Goal: Understand process/instructions: Learn how to perform a task or action

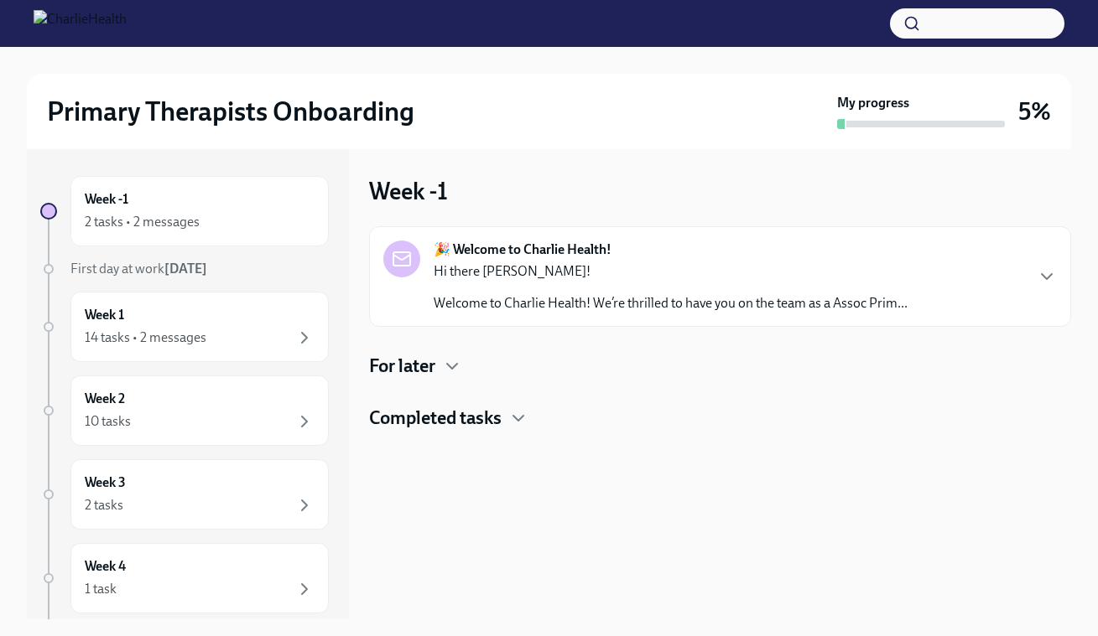
click at [1013, 270] on div "🎉 Welcome to Charlie Health! Hi there [PERSON_NAME]! Welcome to Charlie Health!…" at bounding box center [719, 277] width 673 height 72
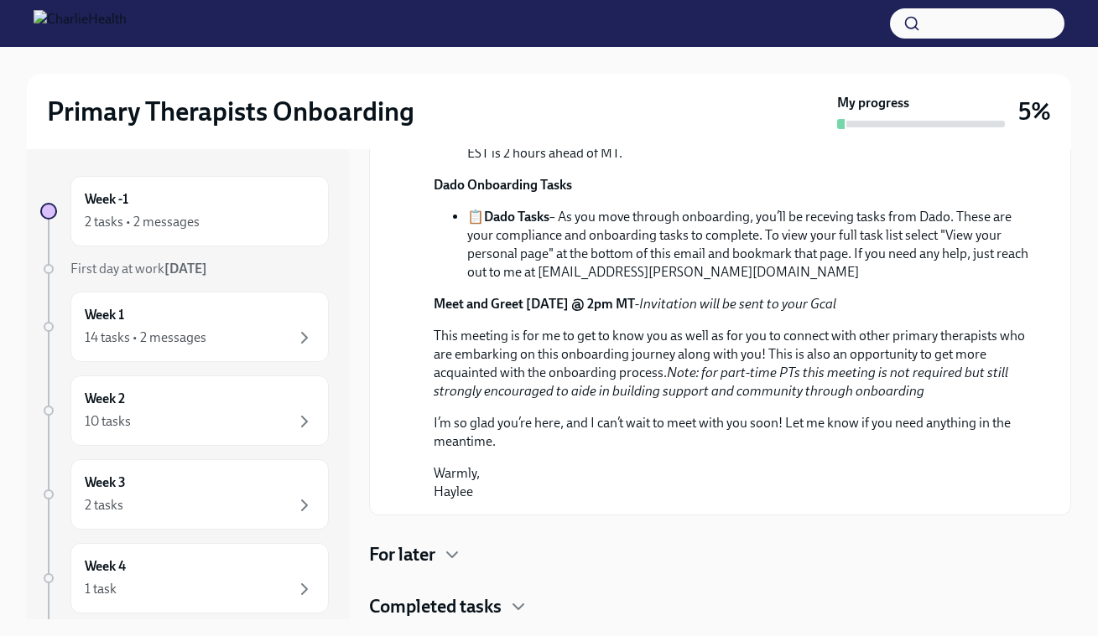
scroll to position [246, 0]
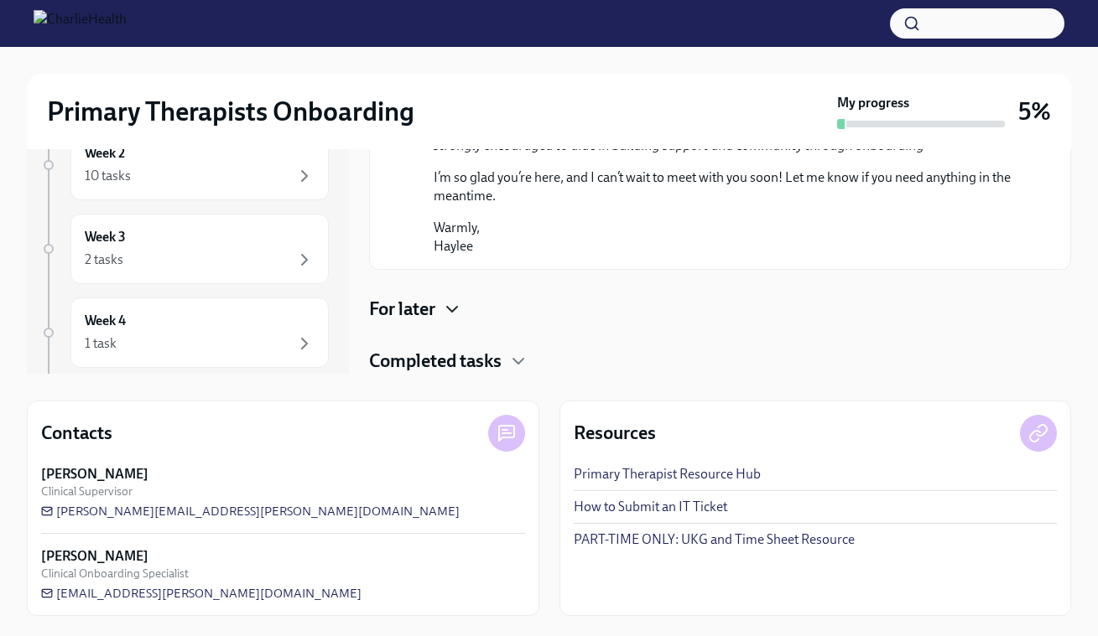
click at [449, 307] on icon "button" at bounding box center [452, 309] width 10 height 5
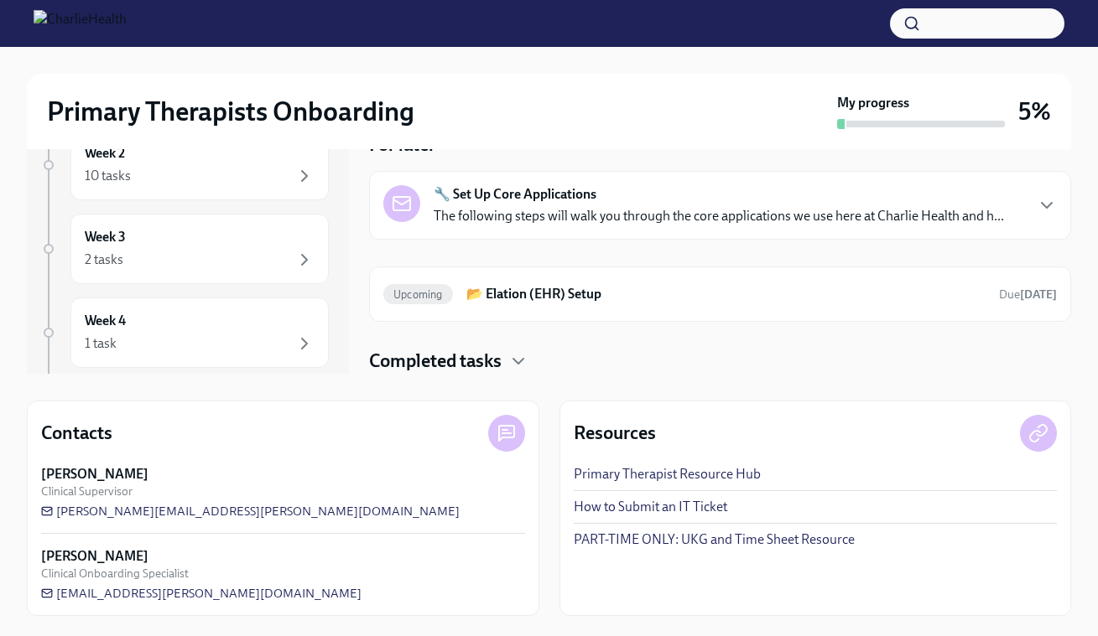
scroll to position [914, 0]
click at [481, 190] on strong "🔧 Set Up Core Applications" at bounding box center [515, 194] width 163 height 18
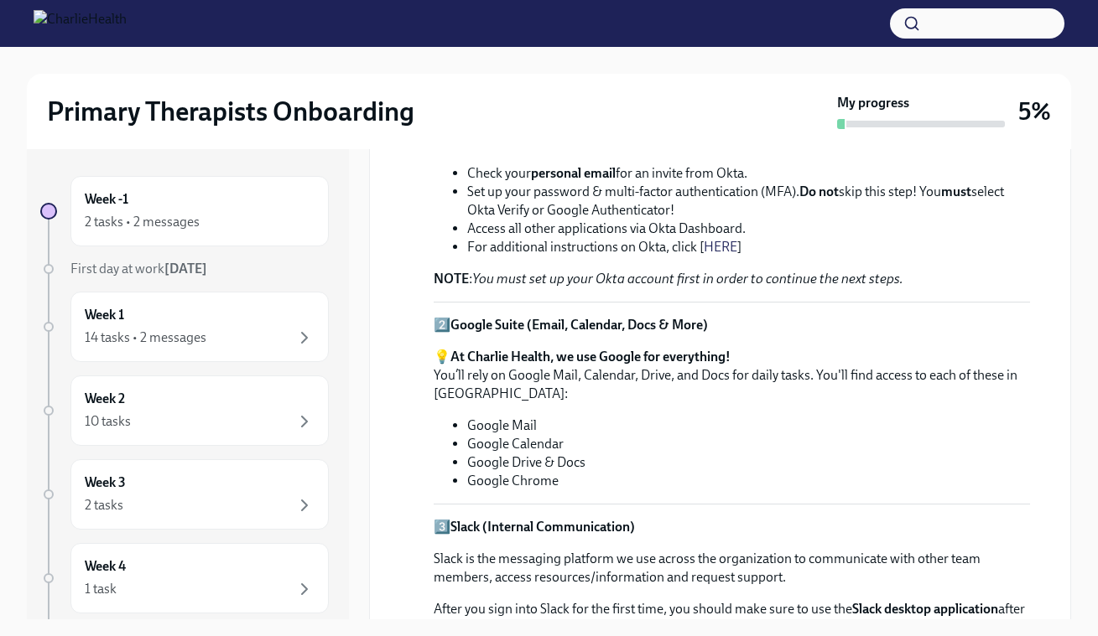
scroll to position [1177, 0]
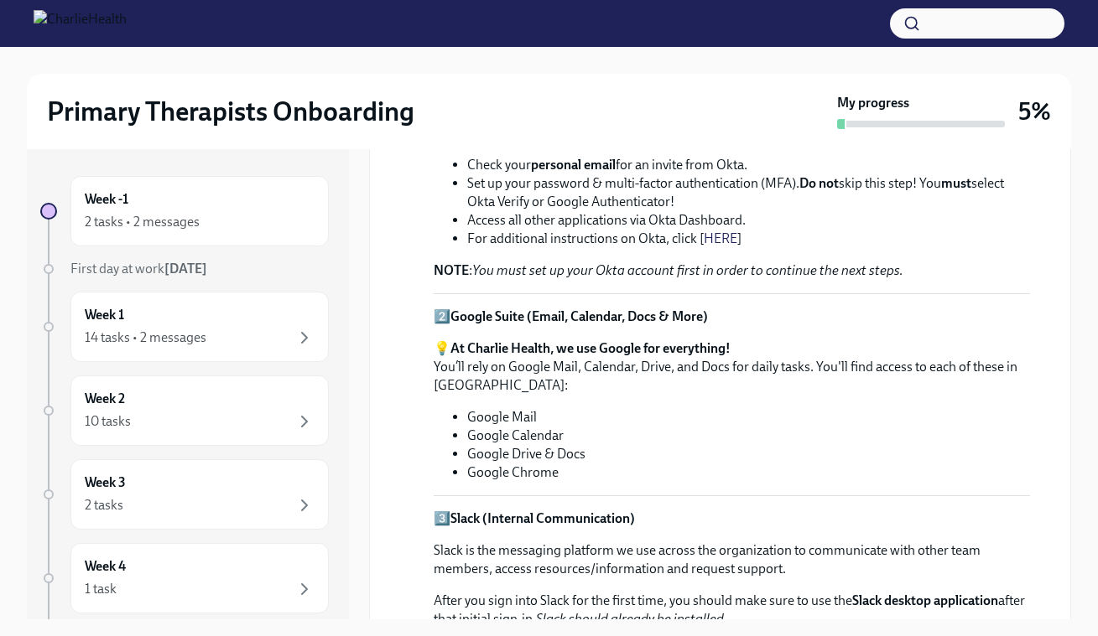
click at [664, 174] on li "Check your personal email for an invite from Okta." at bounding box center [748, 165] width 563 height 18
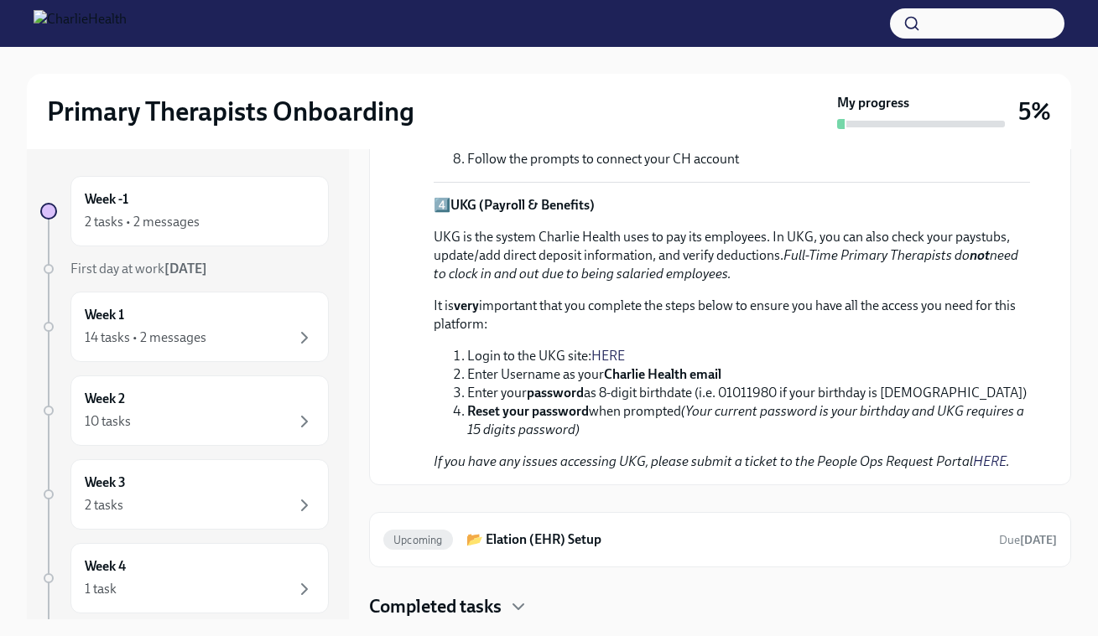
scroll to position [246, 0]
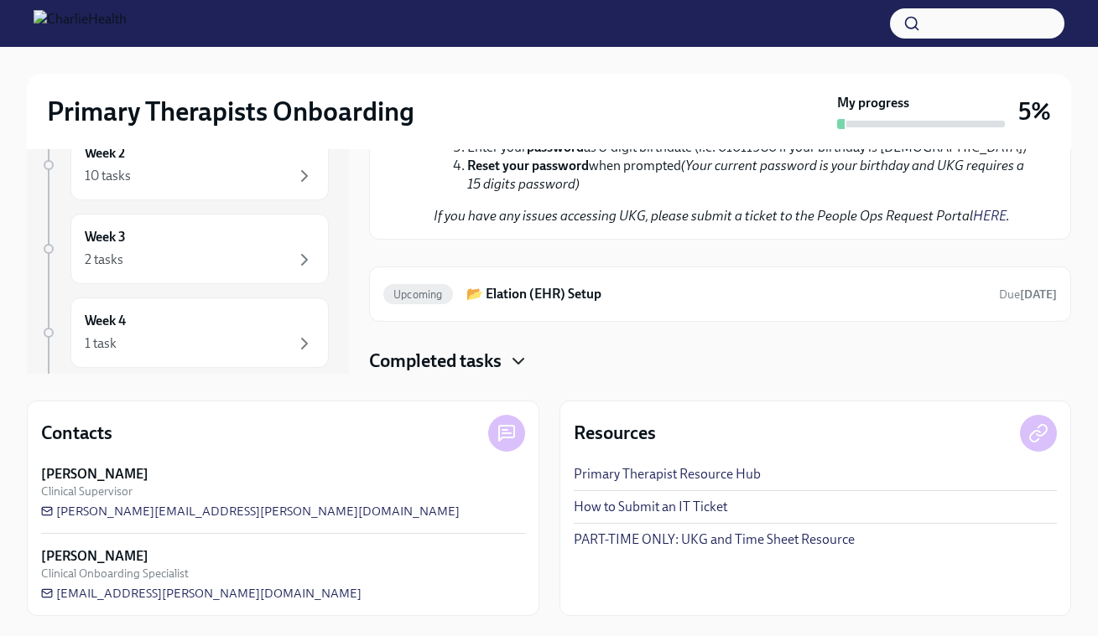
click at [527, 363] on icon "button" at bounding box center [518, 361] width 20 height 20
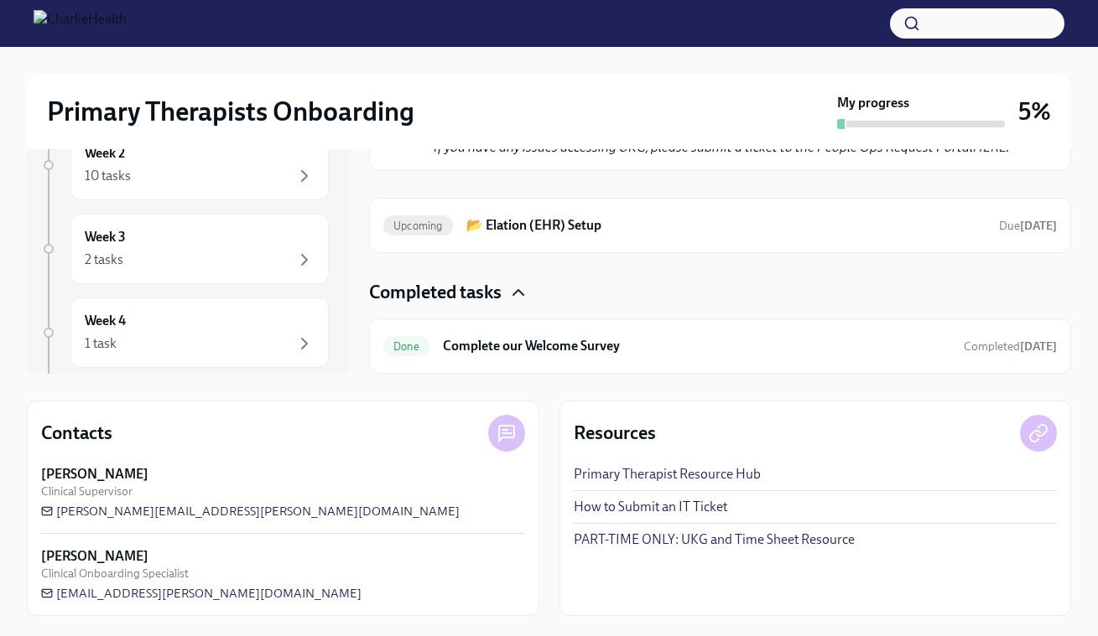
scroll to position [2085, 0]
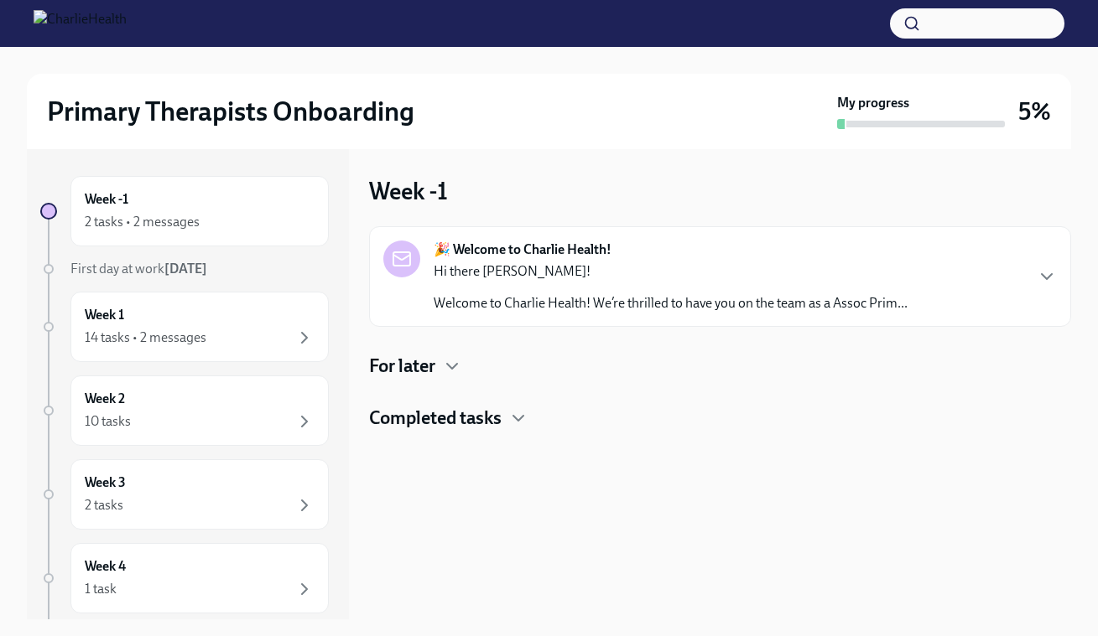
click at [995, 265] on div "🎉 Welcome to Charlie Health! Hi there [PERSON_NAME]! Welcome to Charlie Health!…" at bounding box center [719, 277] width 673 height 72
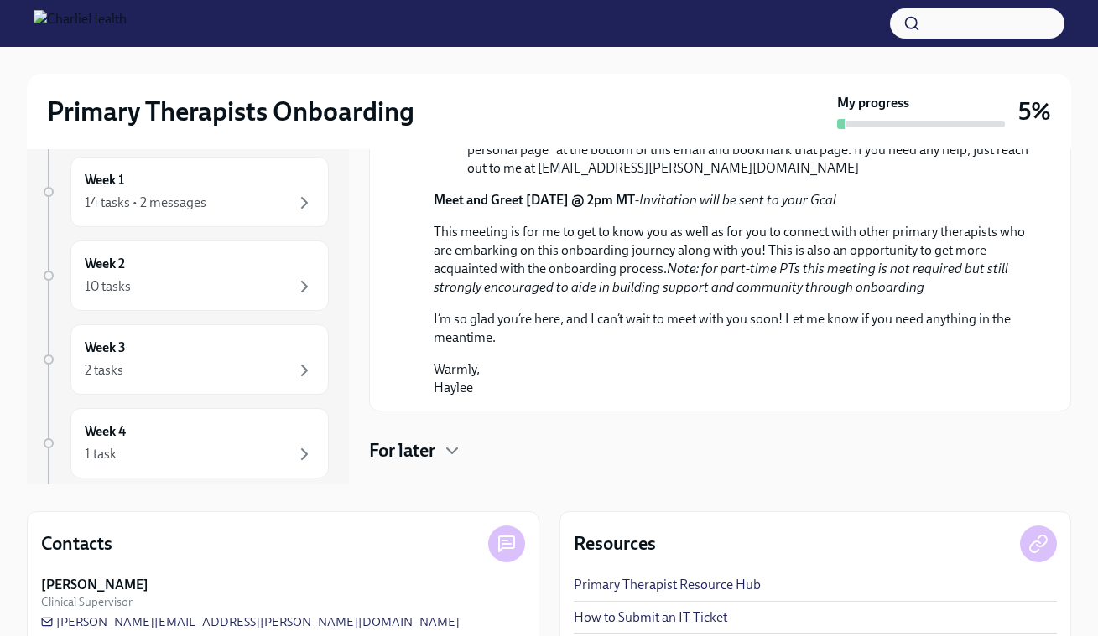
scroll to position [750, 0]
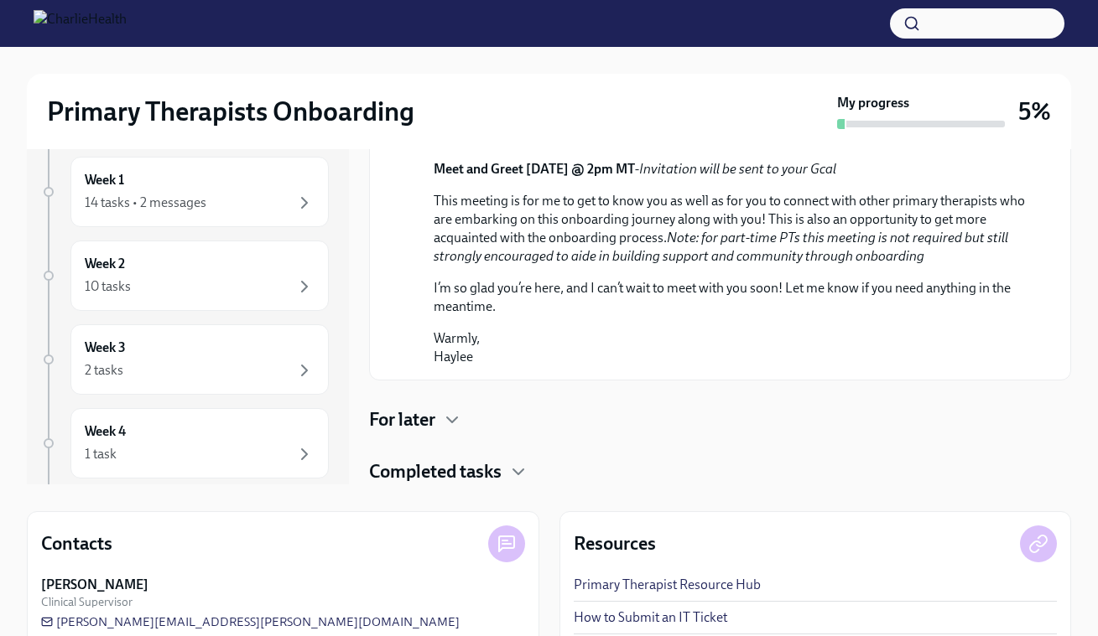
drag, startPoint x: 448, startPoint y: 424, endPoint x: 644, endPoint y: 371, distance: 203.2
click at [448, 424] on icon "button" at bounding box center [452, 420] width 20 height 20
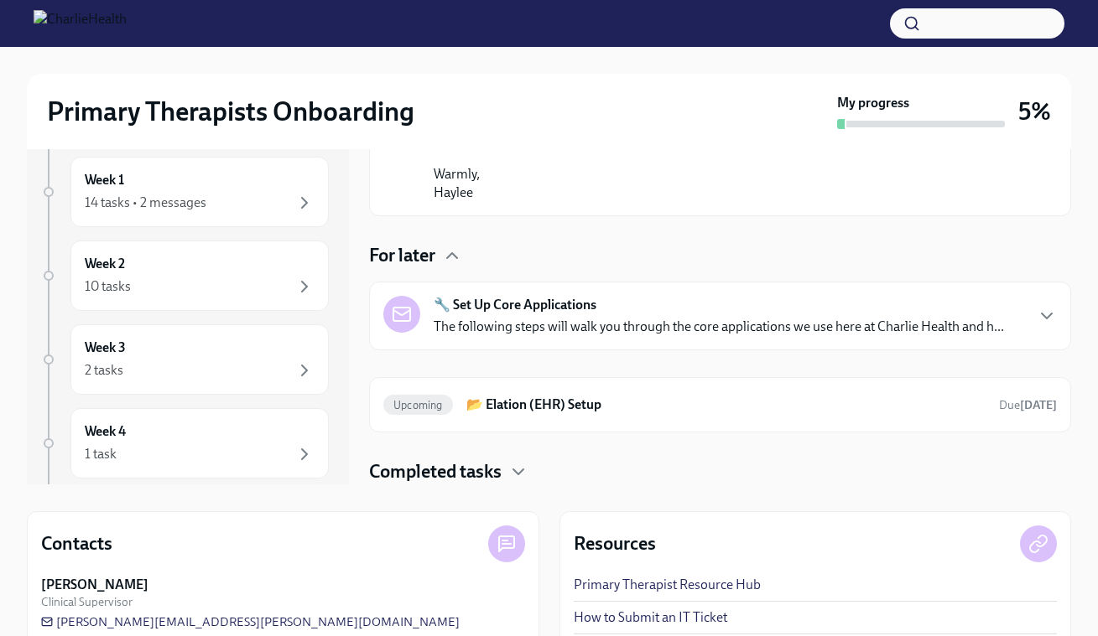
scroll to position [914, 0]
click at [631, 328] on p "The following steps will walk you through the core applications we use here at …" at bounding box center [719, 327] width 570 height 18
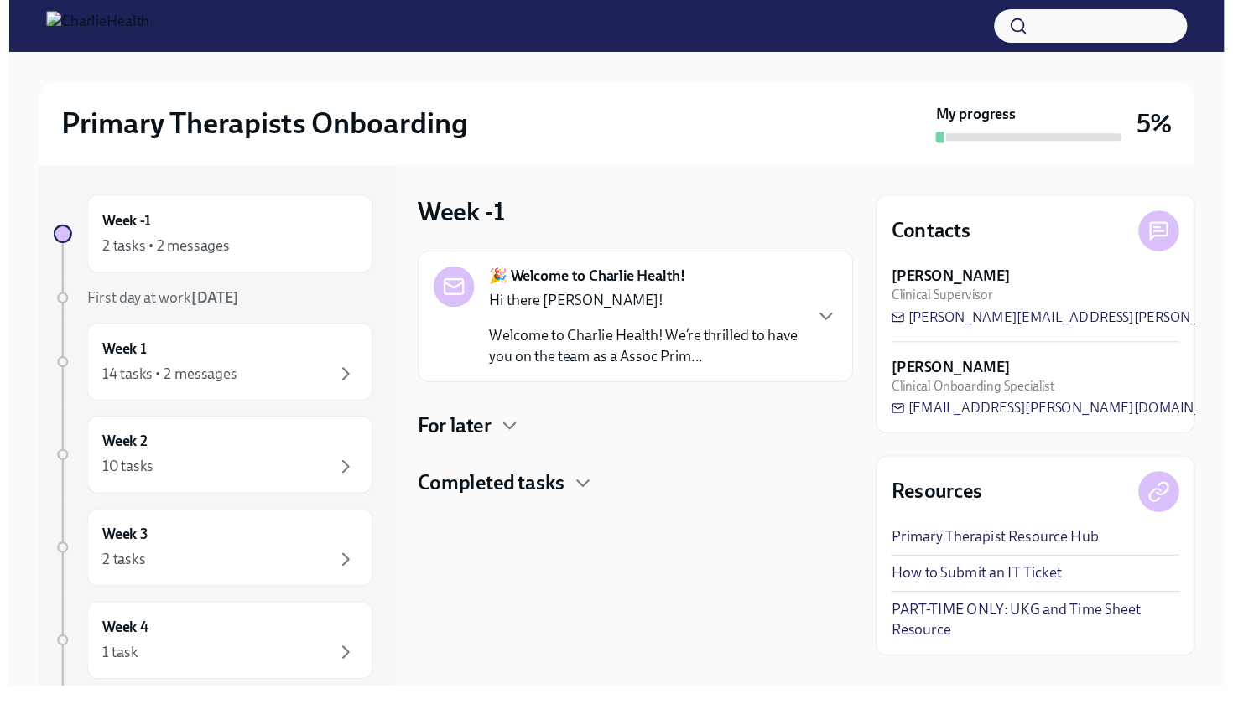
scroll to position [0, 0]
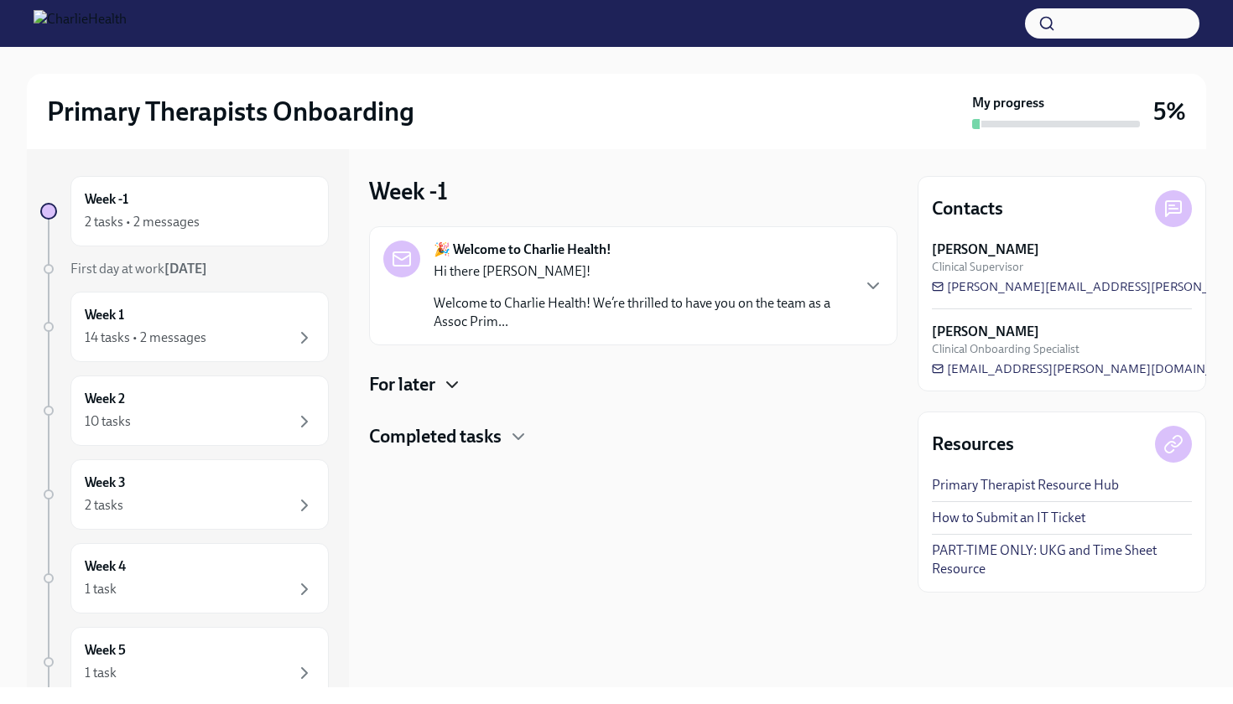
click at [452, 387] on icon "button" at bounding box center [452, 384] width 10 height 5
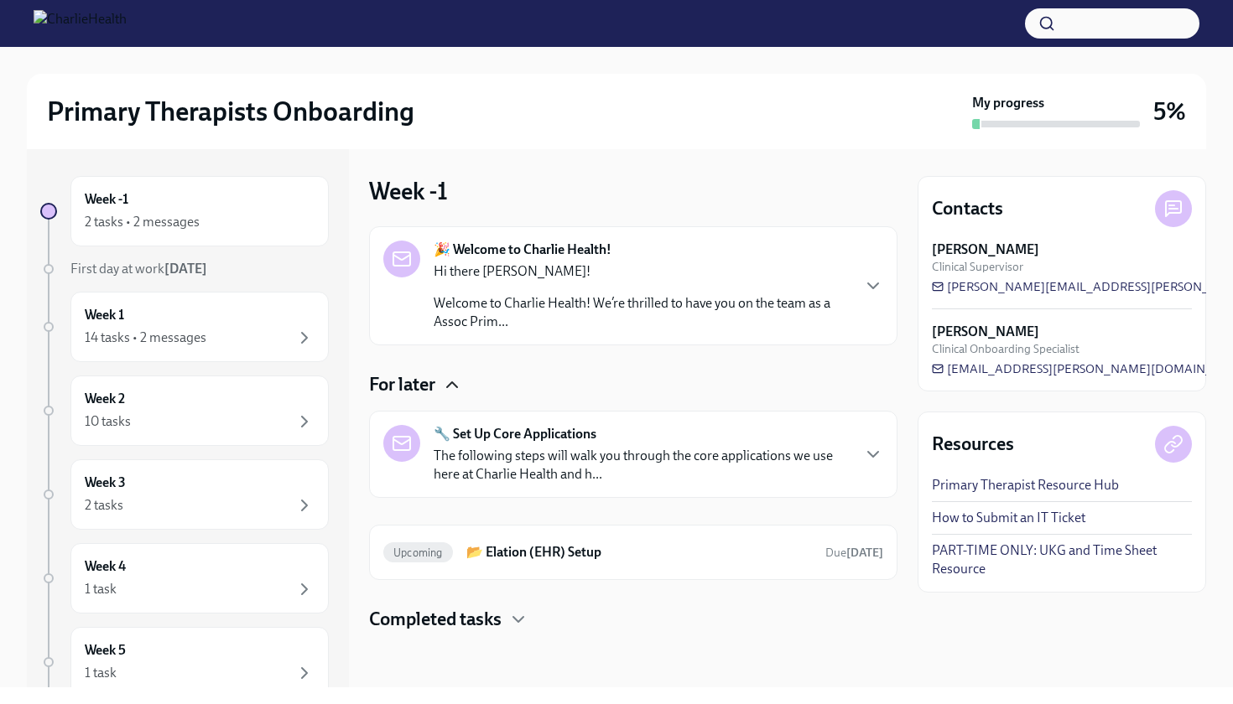
click at [605, 451] on p "The following steps will walk you through the core applications we use here at …" at bounding box center [642, 465] width 416 height 37
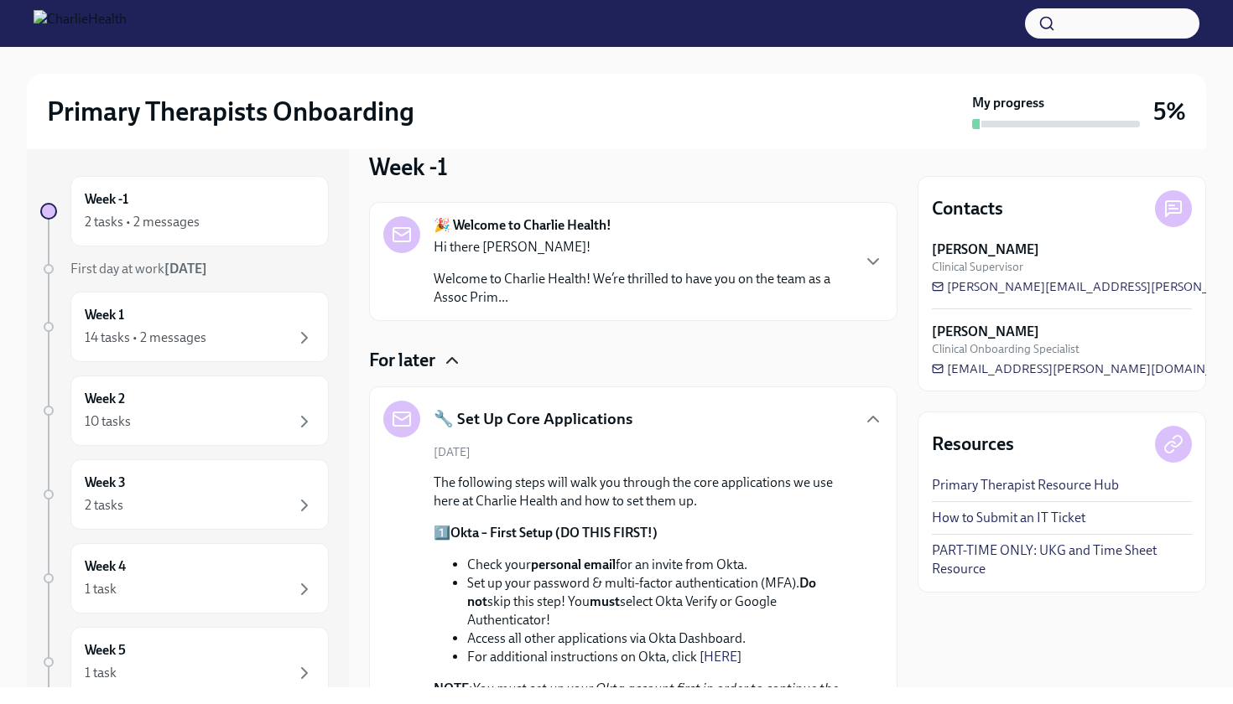
scroll to position [172, 0]
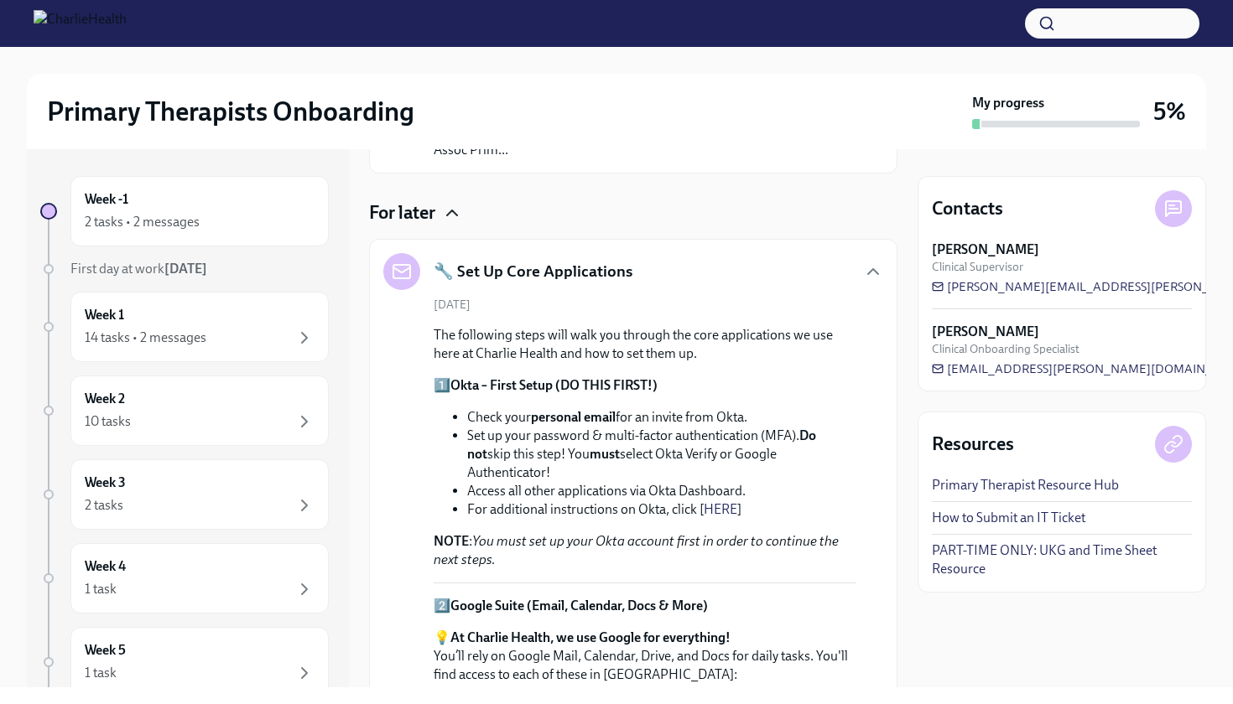
click at [464, 300] on span "[DATE]" at bounding box center [452, 305] width 37 height 16
drag, startPoint x: 462, startPoint y: 304, endPoint x: 497, endPoint y: 283, distance: 40.6
click at [463, 304] on span "[DATE]" at bounding box center [452, 305] width 37 height 16
click at [526, 267] on h5 "🔧 Set Up Core Applications" at bounding box center [533, 272] width 199 height 22
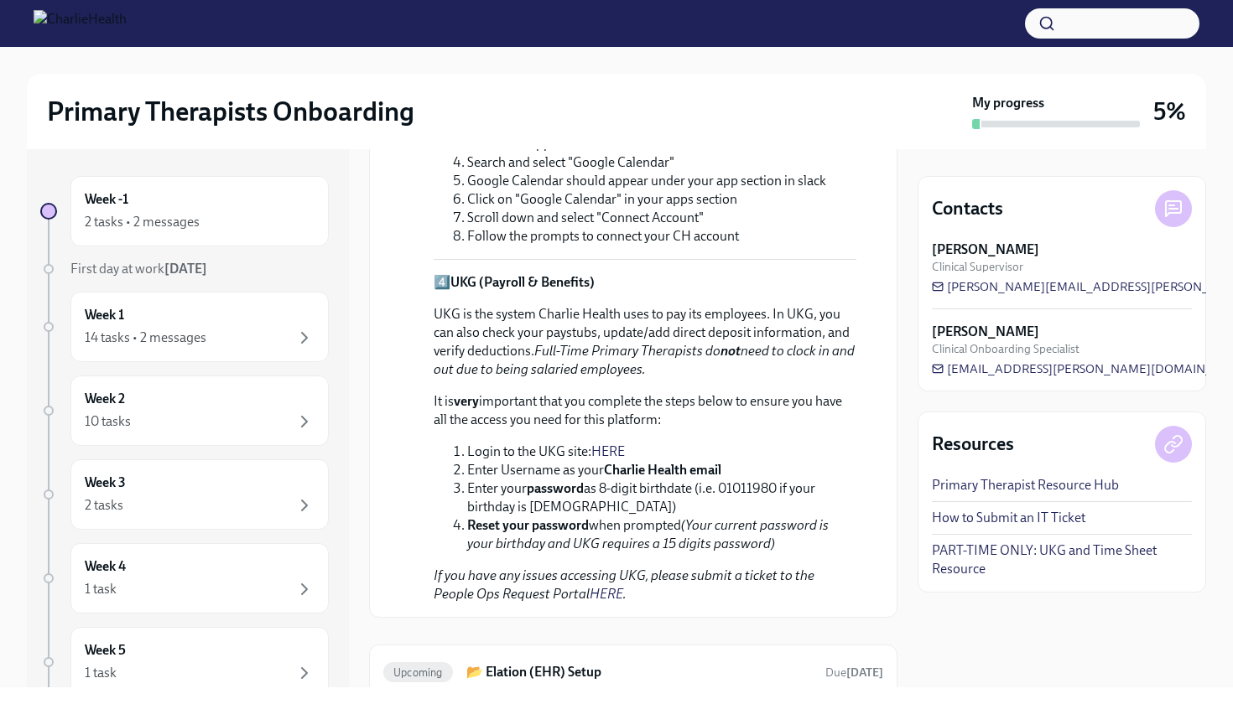
scroll to position [1248, 0]
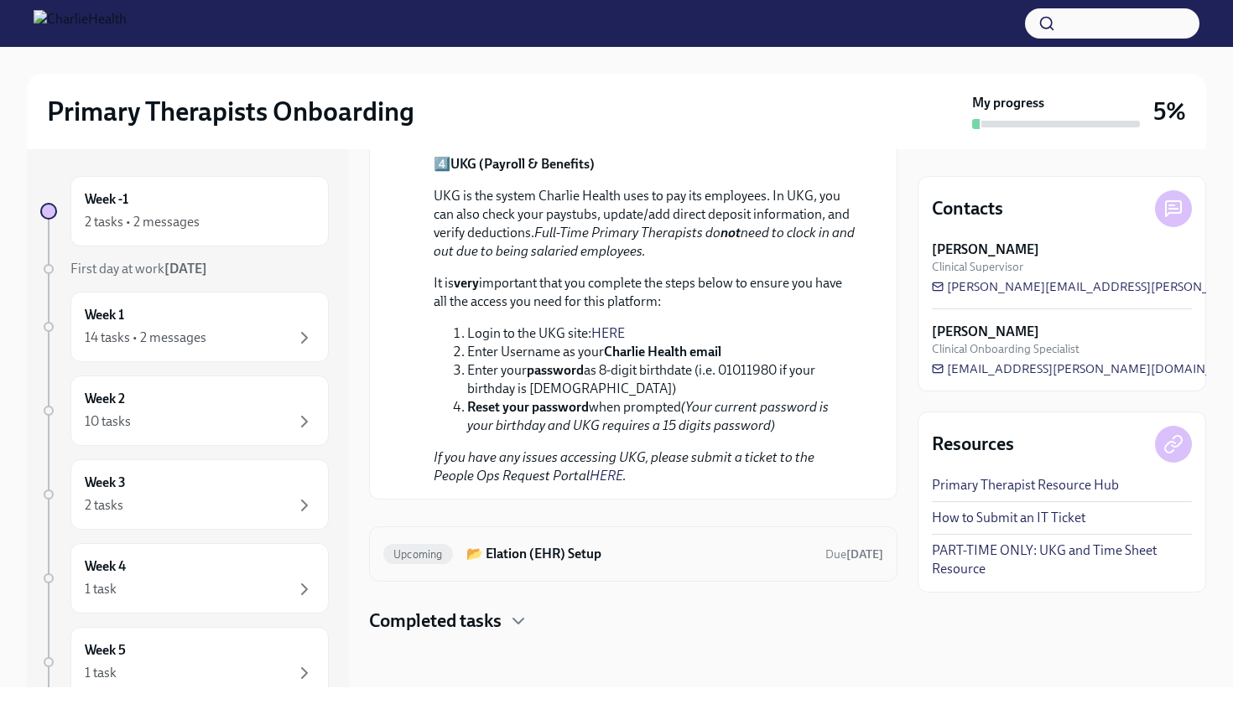
click at [543, 555] on h6 "📂 Elation (EHR) Setup" at bounding box center [638, 554] width 345 height 18
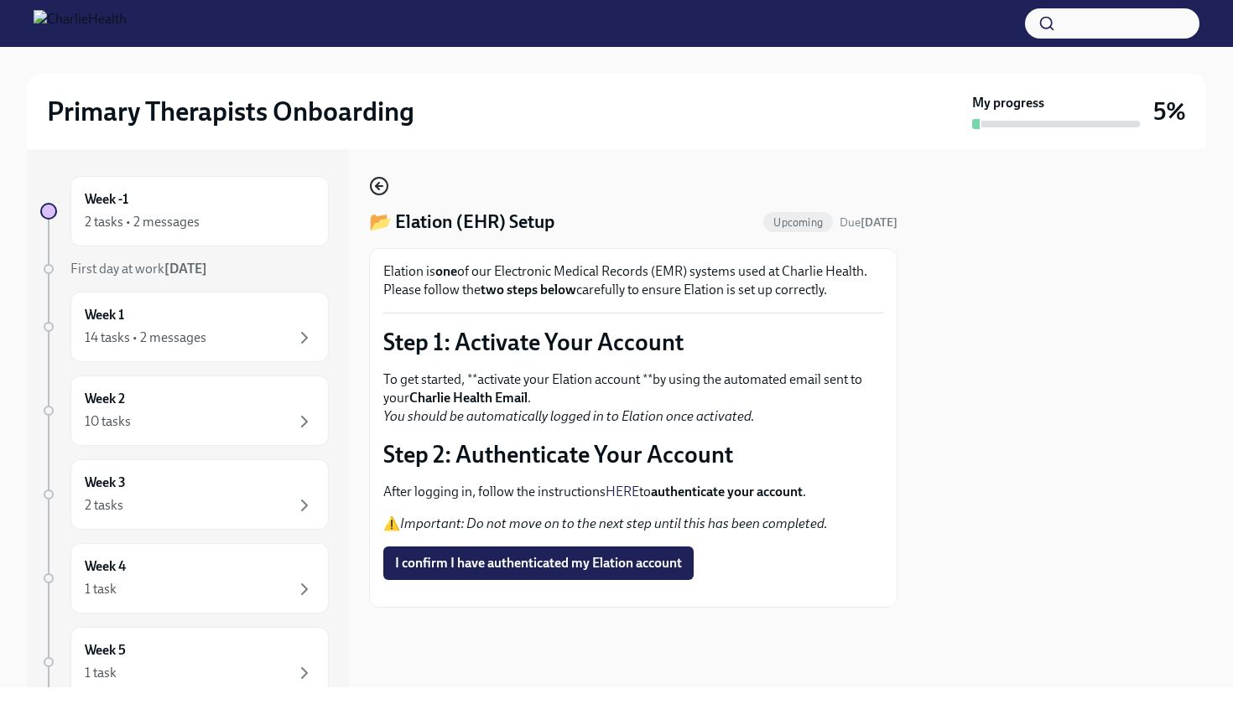
click at [378, 185] on icon "button" at bounding box center [379, 186] width 20 height 20
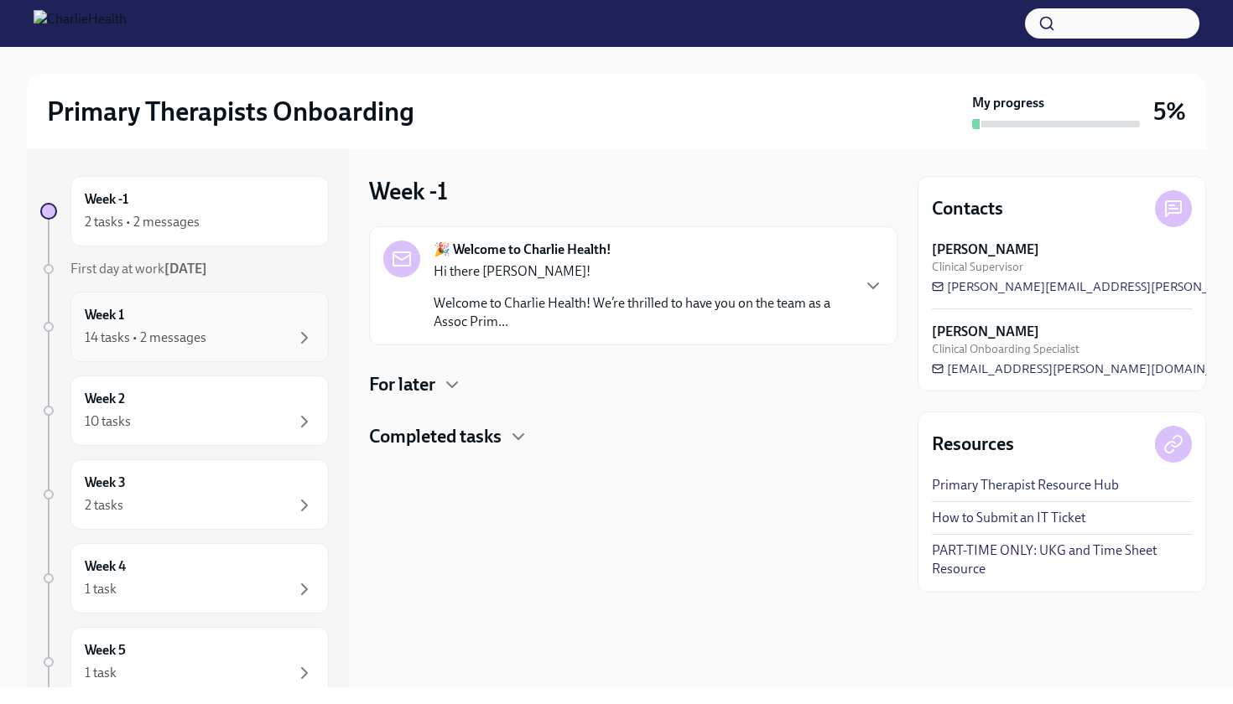
click at [157, 324] on div "Week 1 14 tasks • 2 messages" at bounding box center [200, 327] width 230 height 42
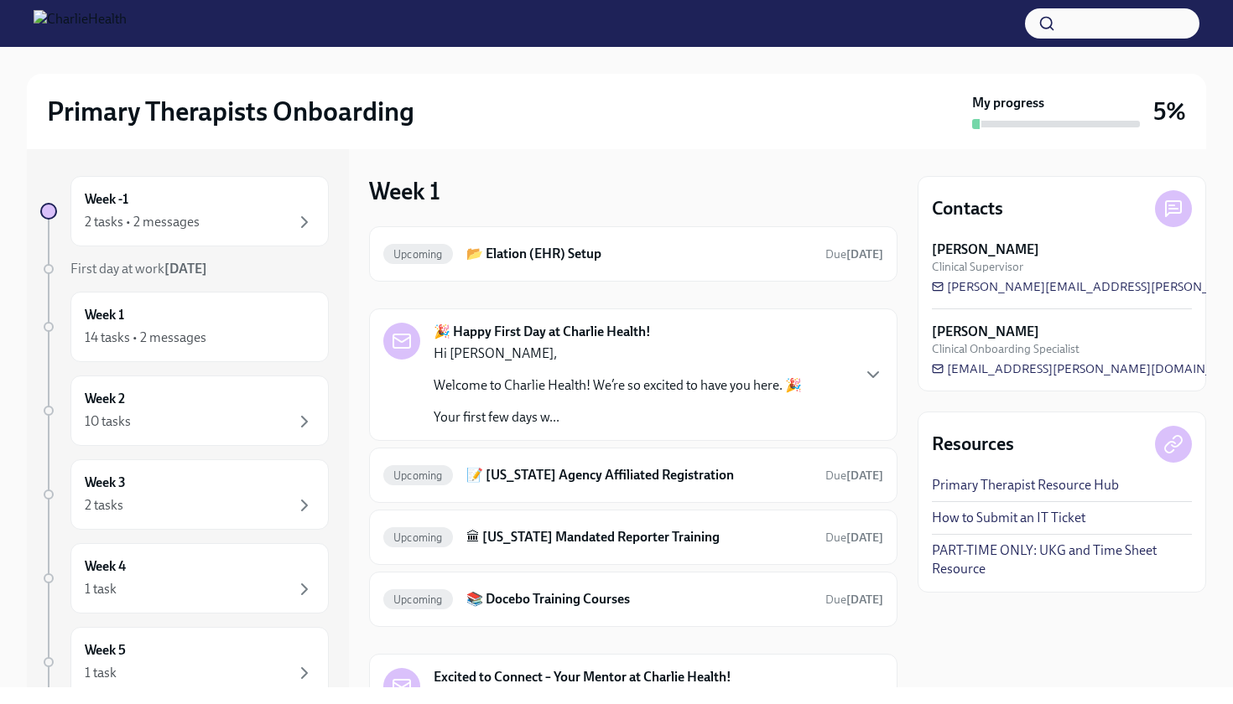
click at [193, 266] on strong "[DATE]" at bounding box center [185, 269] width 43 height 16
